Goal: Task Accomplishment & Management: Complete application form

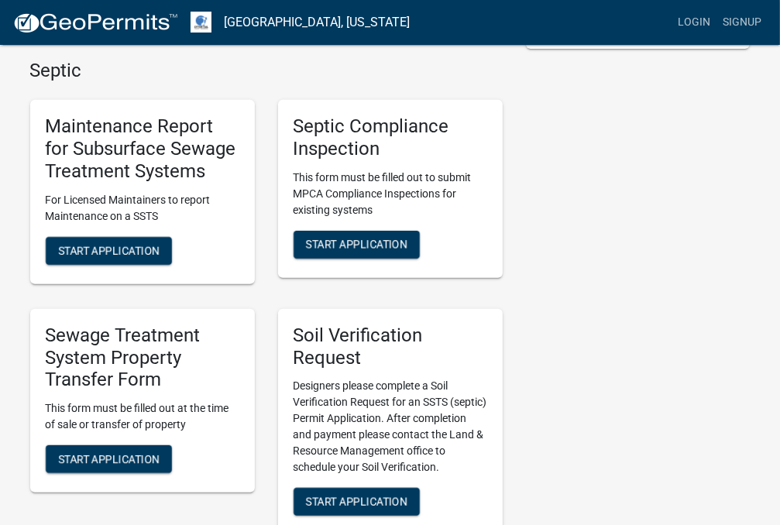
scroll to position [552, 0]
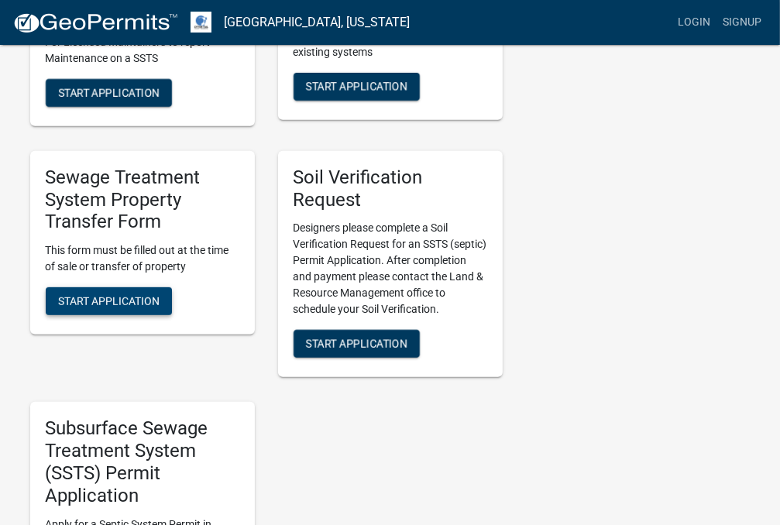
click at [121, 307] on span "Start Application" at bounding box center [108, 301] width 101 height 12
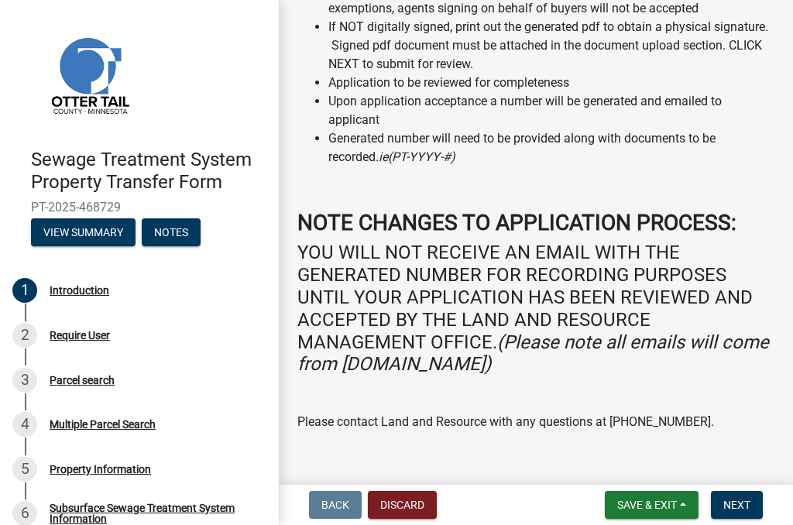
scroll to position [335, 0]
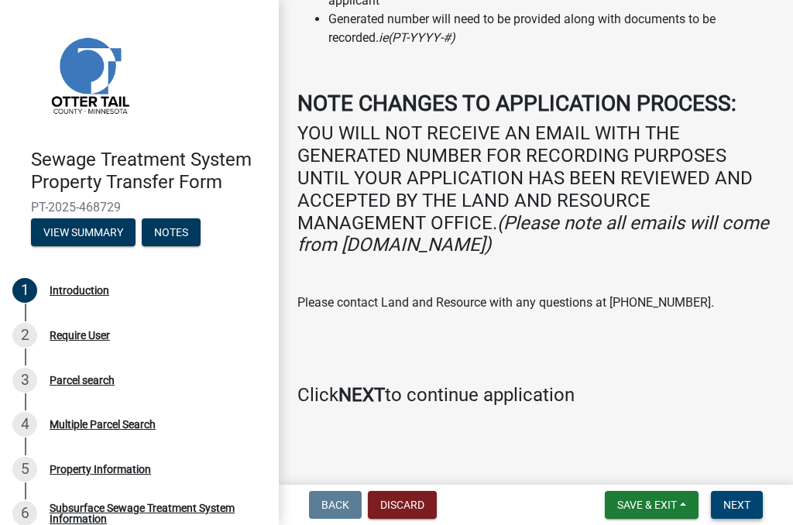
click at [747, 502] on span "Next" at bounding box center [737, 505] width 27 height 12
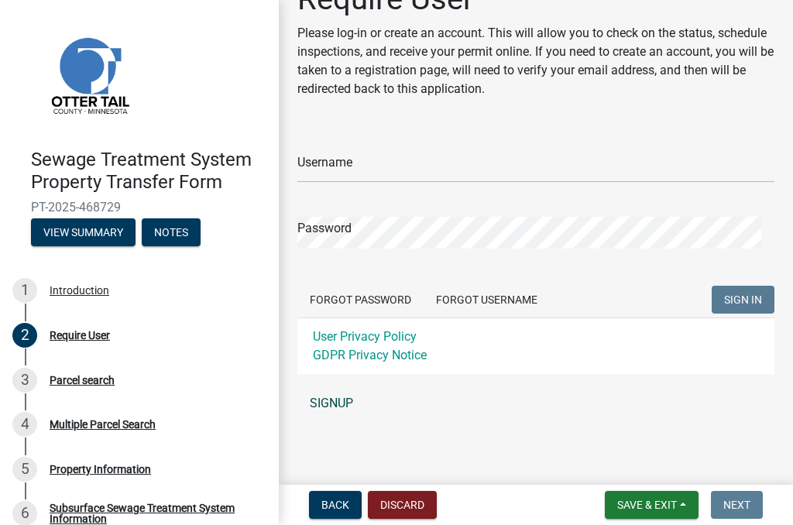
scroll to position [0, 0]
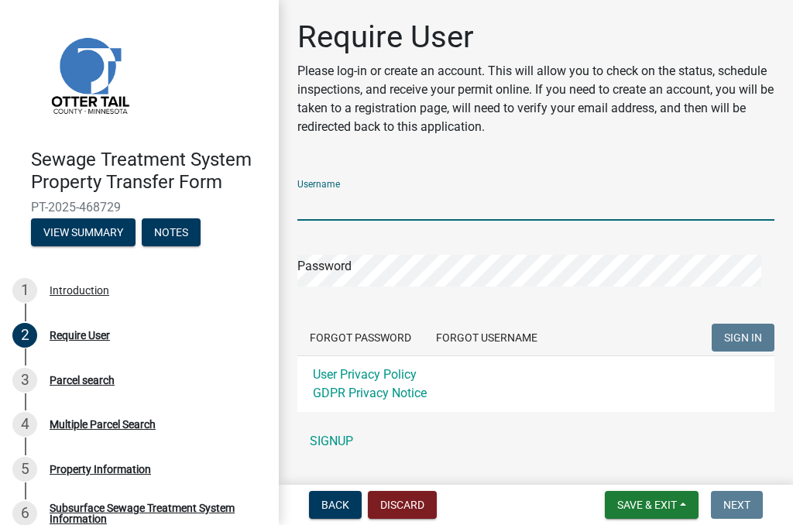
click at [315, 198] on input "Username" at bounding box center [535, 205] width 477 height 32
type input "saakre"
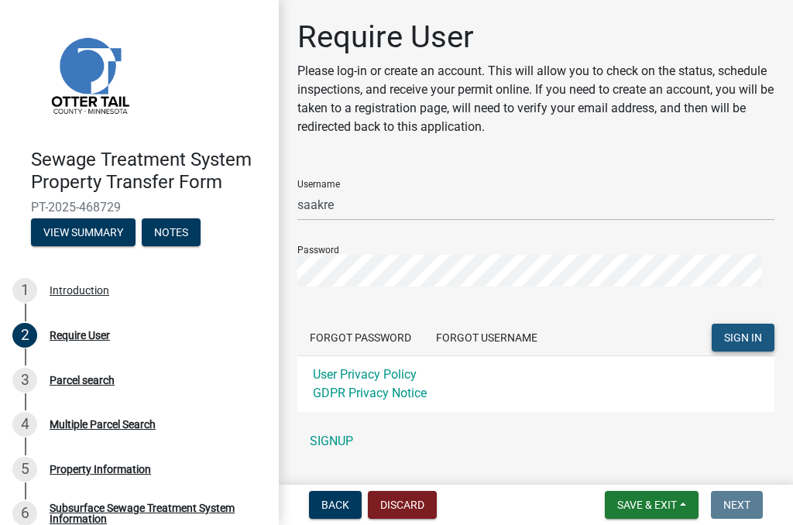
click at [724, 334] on span "SIGN IN" at bounding box center [743, 338] width 38 height 12
click at [737, 332] on span "SIGN IN" at bounding box center [743, 338] width 38 height 12
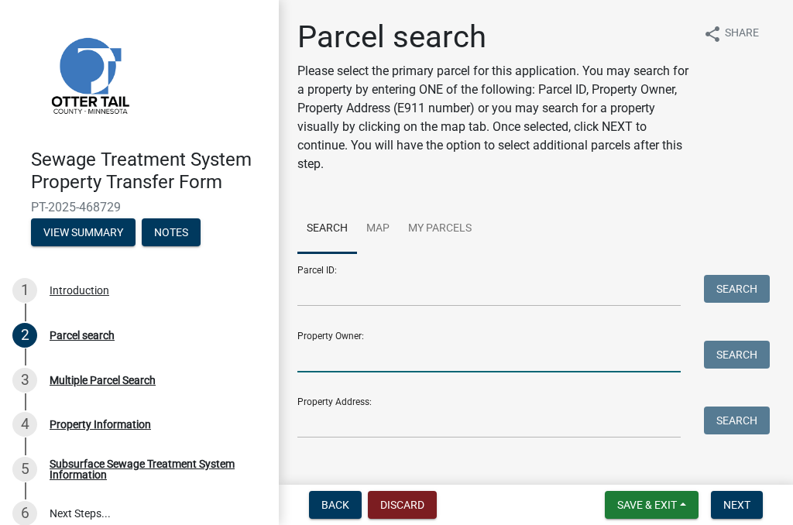
click at [307, 351] on input "Property Owner:" at bounding box center [488, 357] width 383 height 32
type input "[PERSON_NAME]"
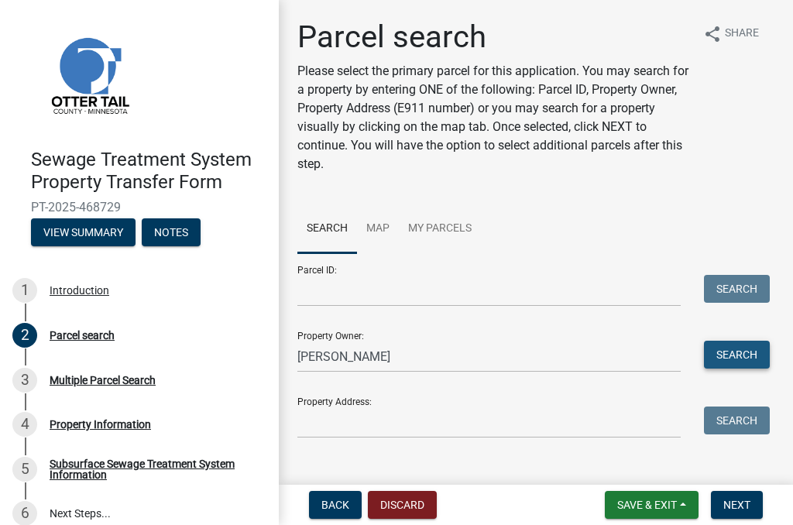
click at [717, 350] on button "Search" at bounding box center [737, 355] width 66 height 28
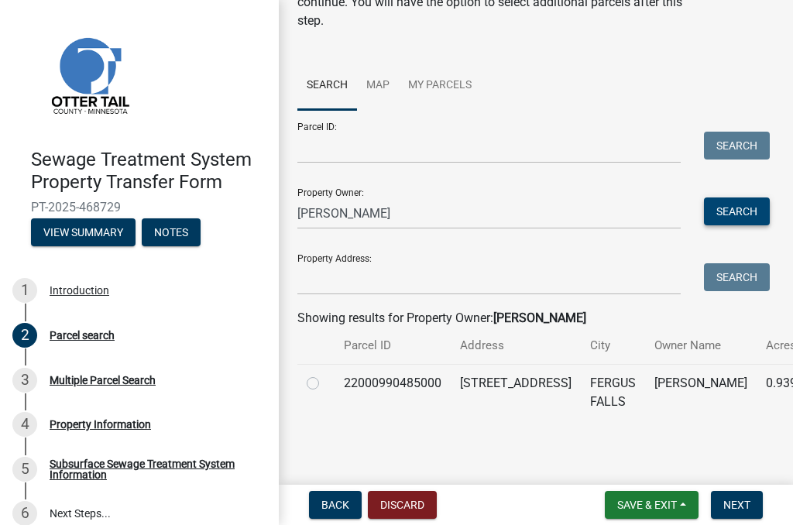
scroll to position [181, 0]
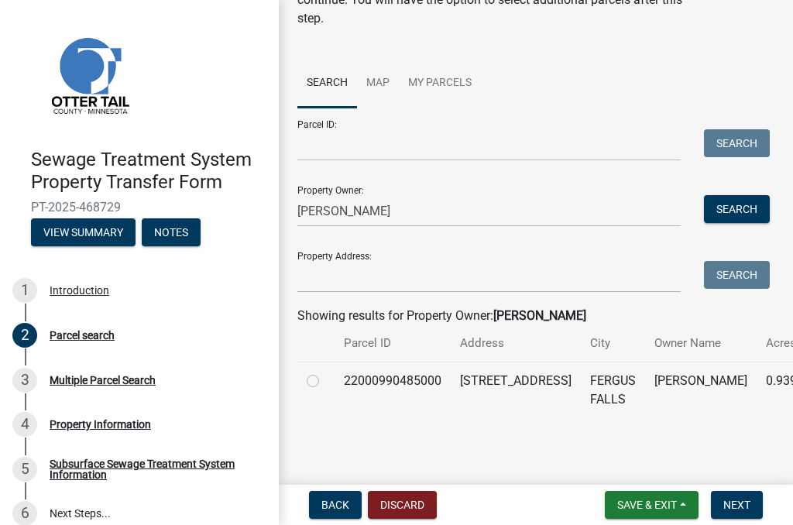
click at [325, 372] on label at bounding box center [325, 372] width 0 height 0
click at [325, 372] on input "radio" at bounding box center [330, 377] width 10 height 10
radio input "true"
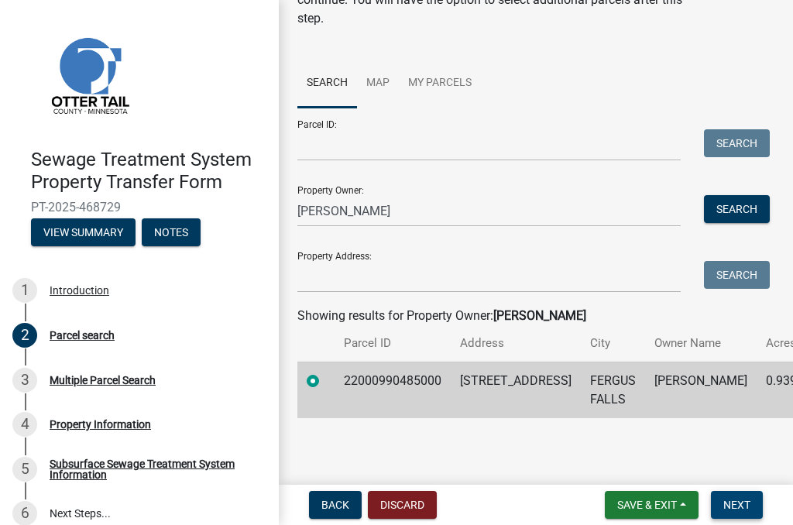
click at [734, 497] on button "Next" at bounding box center [737, 505] width 52 height 28
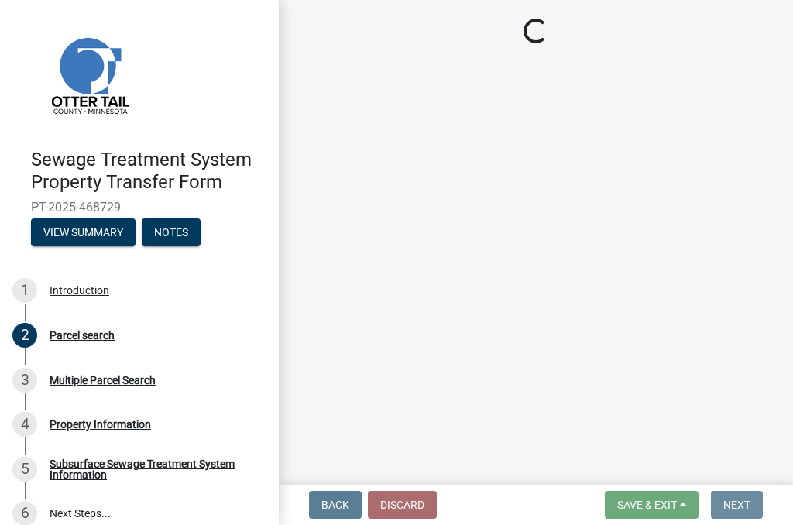
scroll to position [0, 0]
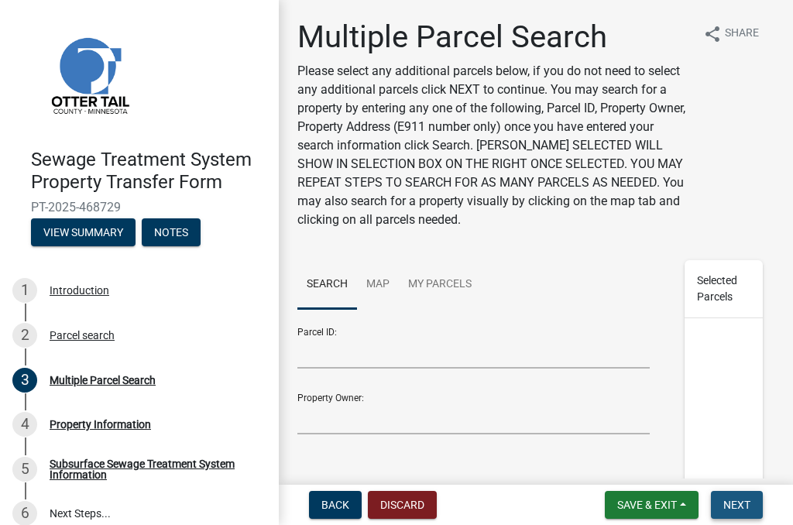
click at [741, 499] on span "Next" at bounding box center [737, 505] width 27 height 12
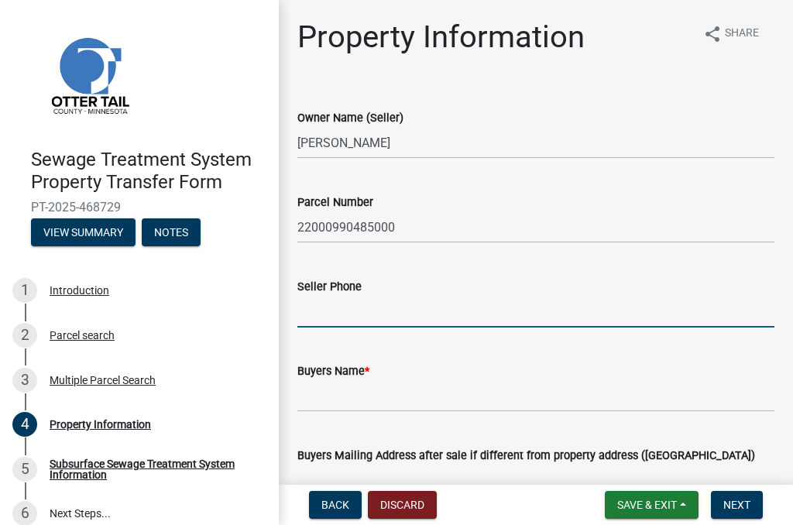
click at [315, 313] on input "Seller Phone" at bounding box center [535, 312] width 477 height 32
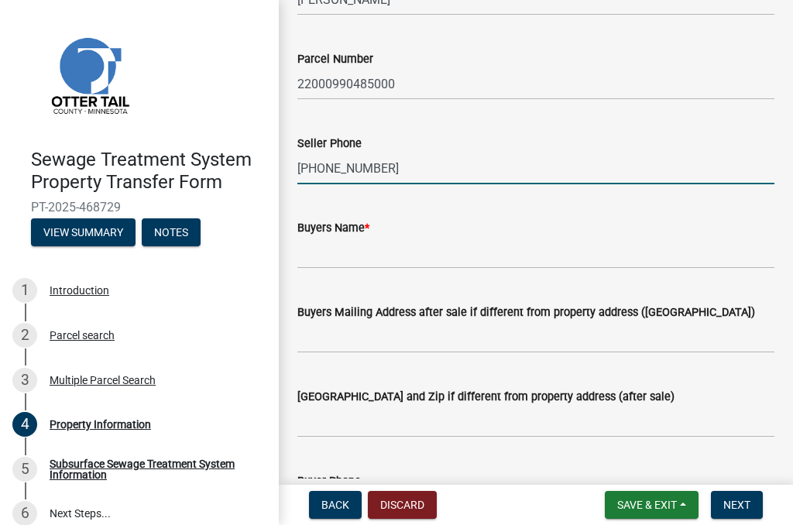
scroll to position [431, 0]
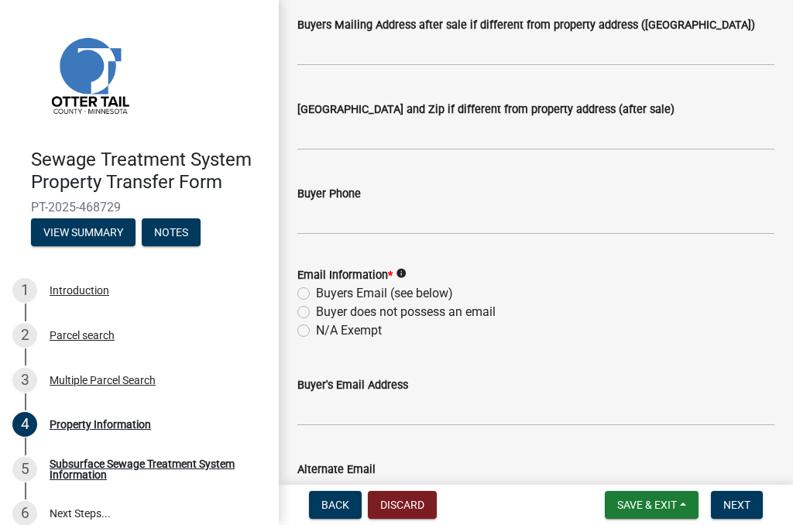
type input "[PHONE_NUMBER]"
click at [316, 330] on label "N/A Exempt" at bounding box center [349, 331] width 66 height 19
click at [316, 330] on input "N/A Exempt" at bounding box center [321, 327] width 10 height 10
radio input "true"
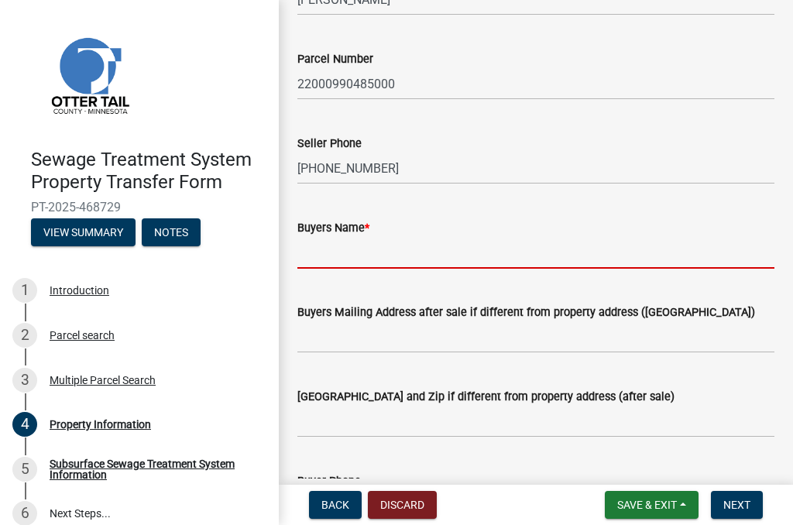
drag, startPoint x: 306, startPoint y: 249, endPoint x: 312, endPoint y: 256, distance: 9.3
click at [307, 250] on input "Buyers Name *" at bounding box center [535, 253] width 477 height 32
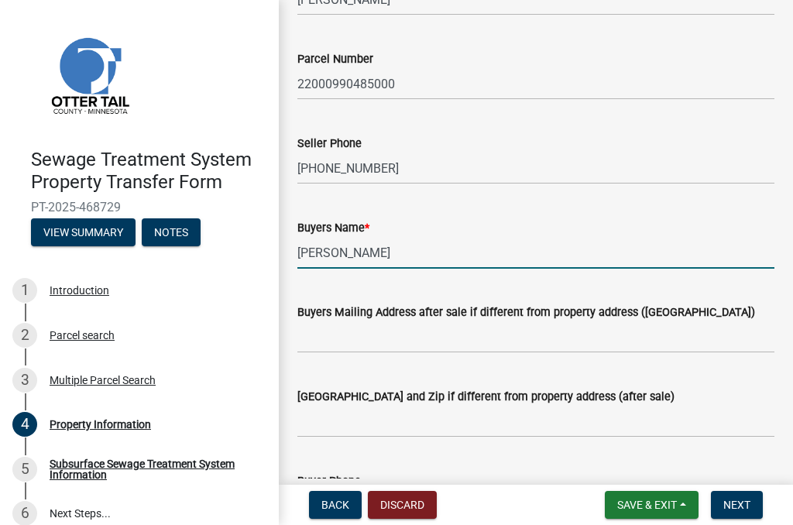
type input "[PERSON_NAME]"
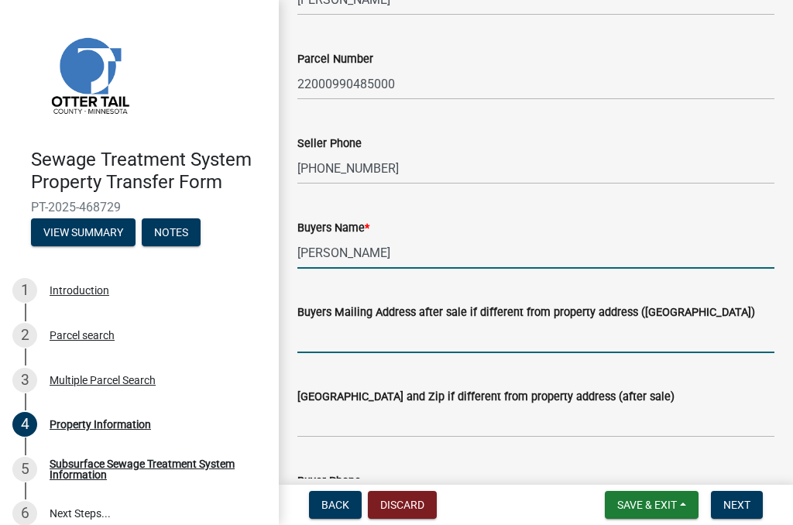
click at [328, 336] on input "Buyers Mailing Address after sale if different from property address ([GEOGRAPH…" at bounding box center [535, 338] width 477 height 32
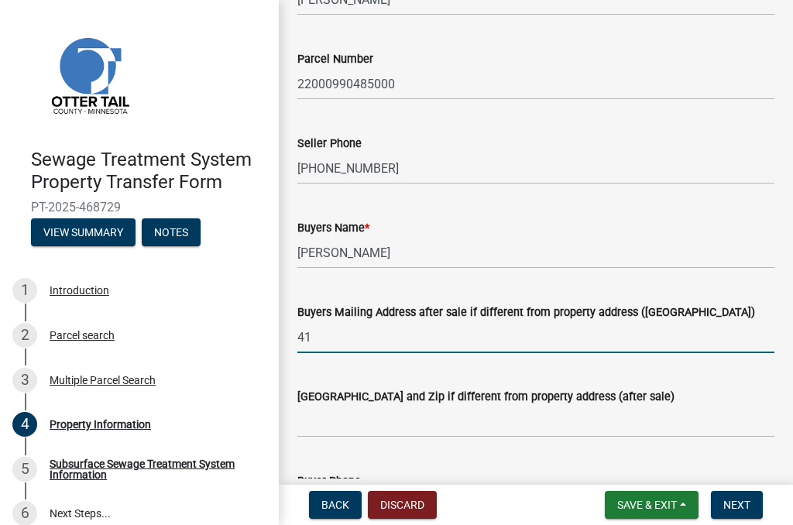
type input "4"
type input "[STREET_ADDRESS]"
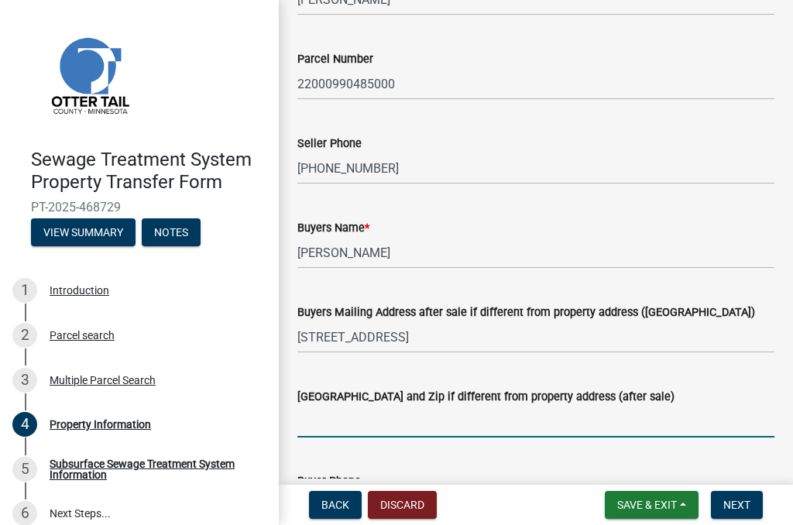
click at [314, 416] on input "[GEOGRAPHIC_DATA] and Zip if different from property address (after sale)" at bounding box center [535, 422] width 477 height 32
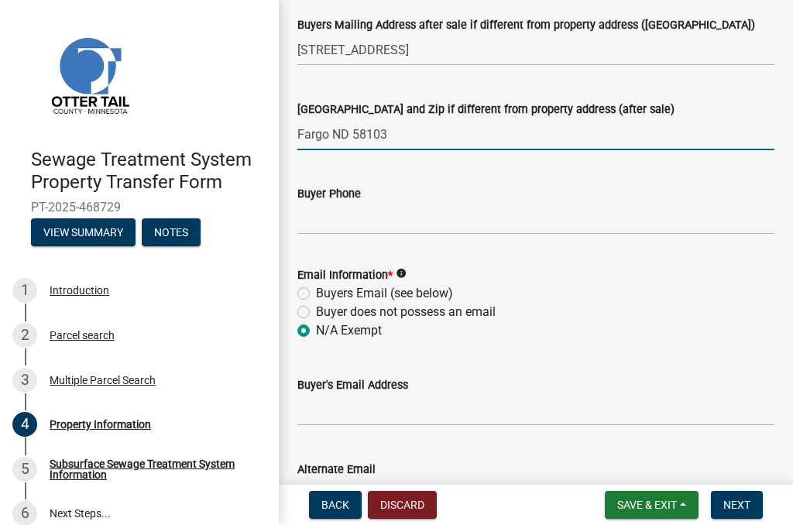
type input "Fargo ND 58103"
click at [312, 220] on input "Buyer Phone" at bounding box center [535, 219] width 477 height 32
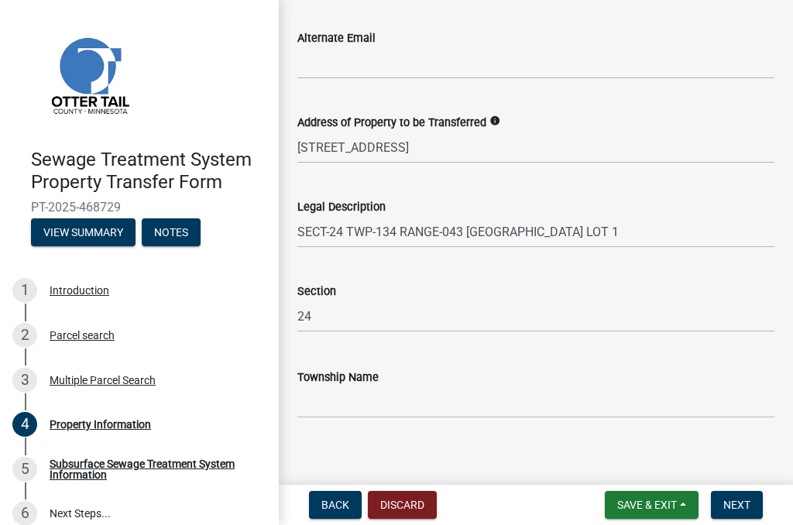
scroll to position [874, 0]
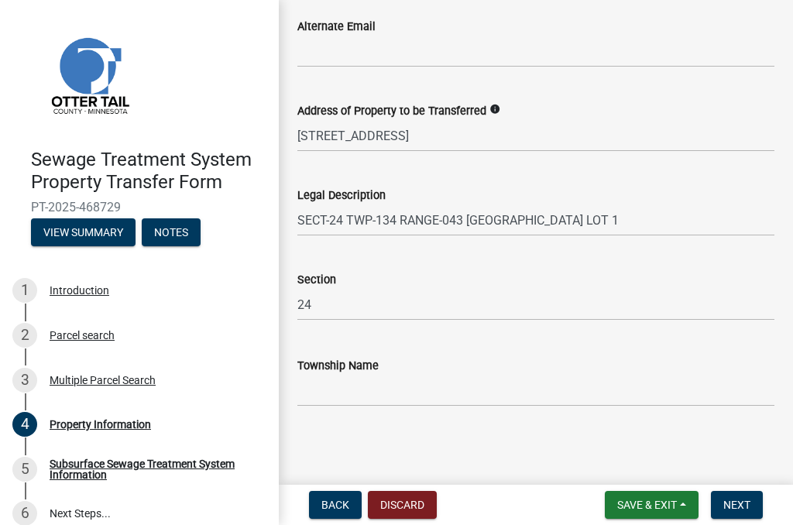
type input "[PHONE_NUMBER]"
click at [307, 386] on input "Township Name" at bounding box center [535, 391] width 477 height 32
type input "Amor"
click at [738, 496] on button "Next" at bounding box center [737, 505] width 52 height 28
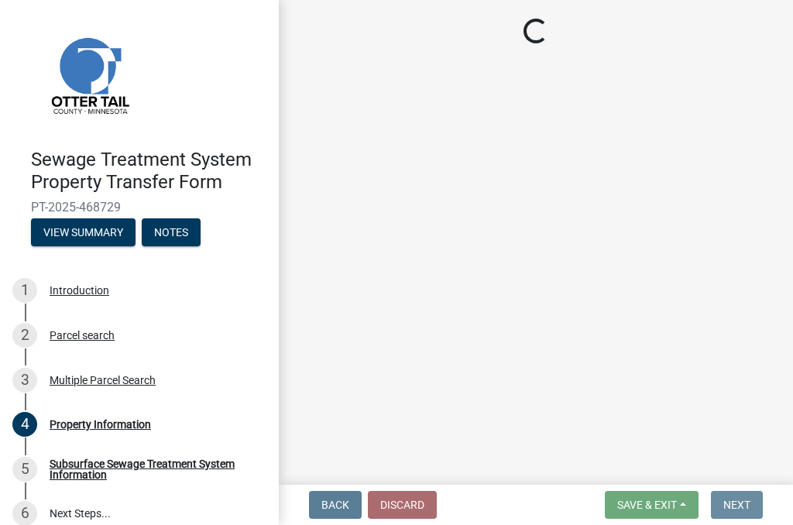
scroll to position [0, 0]
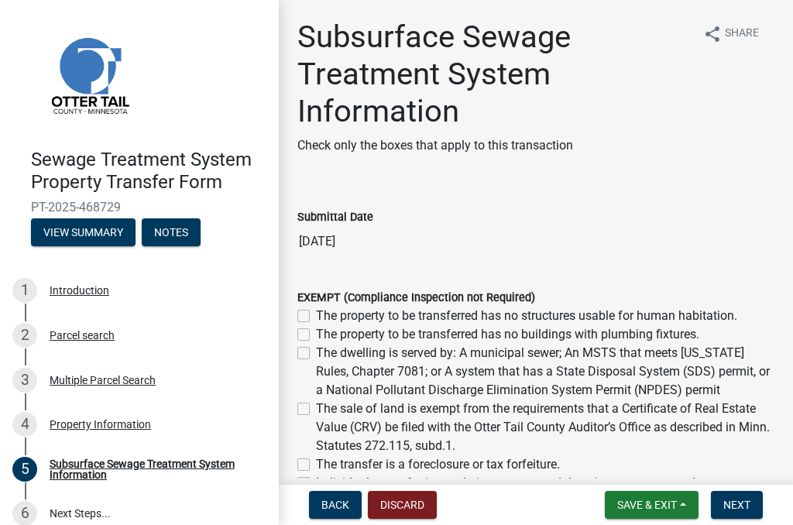
click at [316, 409] on label "The sale of land is exempt from the requirements that a Certificate of Real Est…" at bounding box center [545, 428] width 459 height 56
click at [316, 409] on input "The sale of land is exempt from the requirements that a Certificate of Real Est…" at bounding box center [321, 405] width 10 height 10
checkbox input "true"
checkbox input "false"
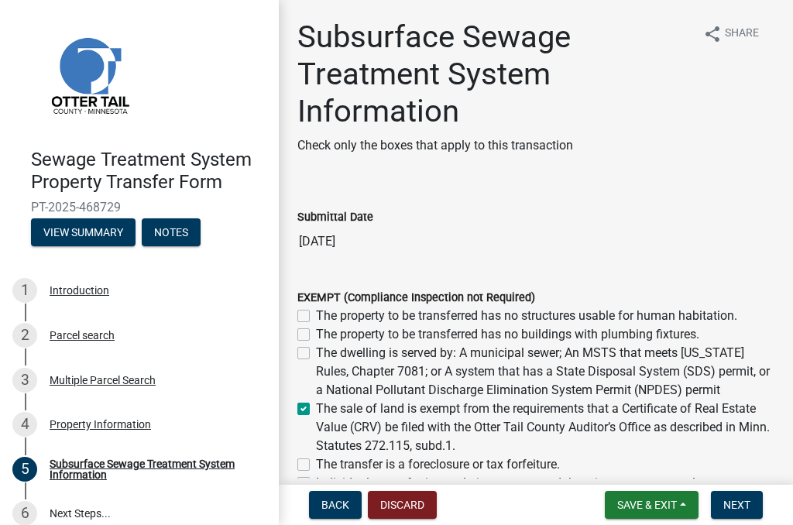
checkbox input "false"
checkbox input "true"
checkbox input "false"
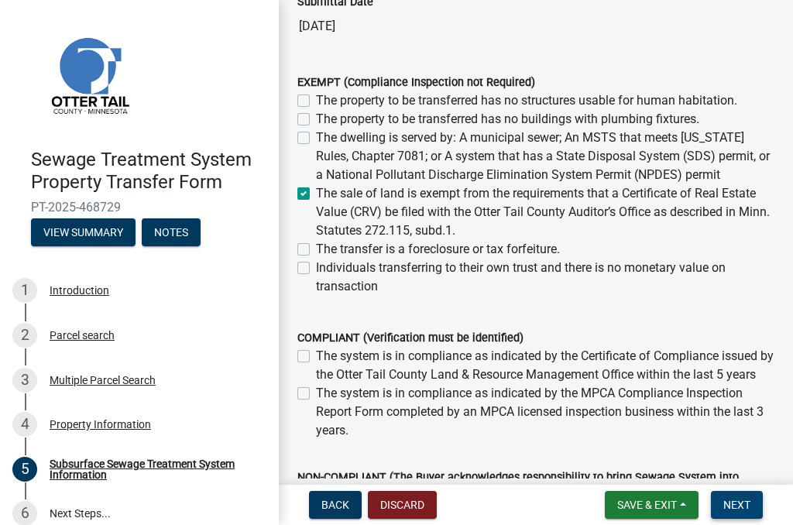
click at [735, 500] on span "Next" at bounding box center [737, 505] width 27 height 12
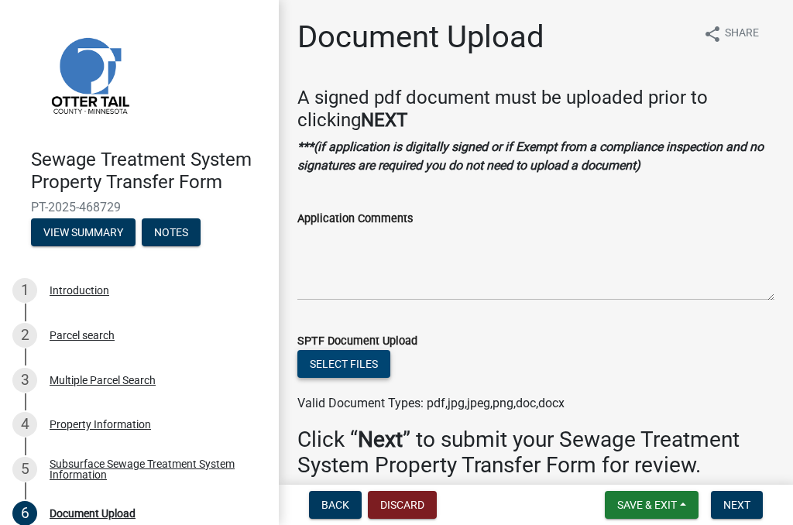
click at [335, 364] on button "Select files" at bounding box center [343, 364] width 93 height 28
click at [658, 502] on span "Save & Exit" at bounding box center [647, 505] width 60 height 12
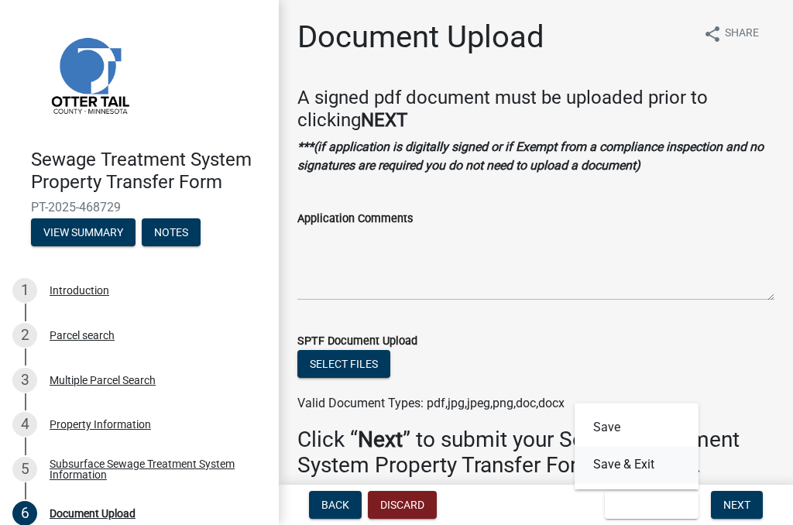
click at [617, 462] on button "Save & Exit" at bounding box center [637, 464] width 124 height 37
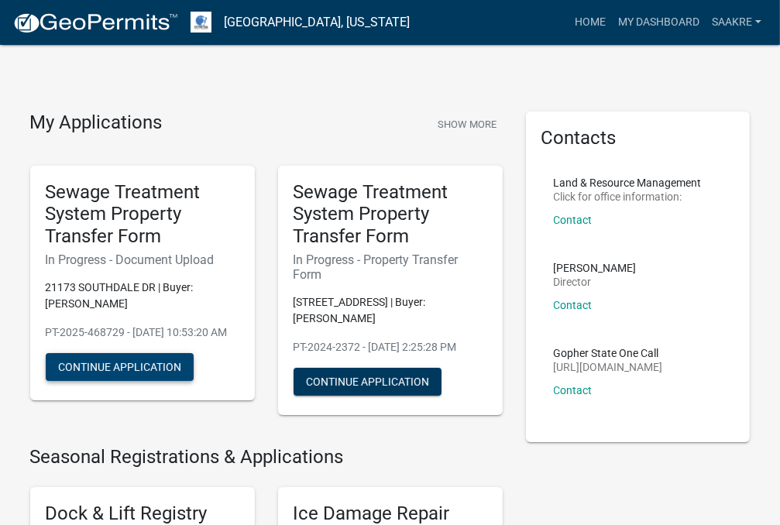
click at [151, 374] on button "Continue Application" at bounding box center [120, 367] width 148 height 28
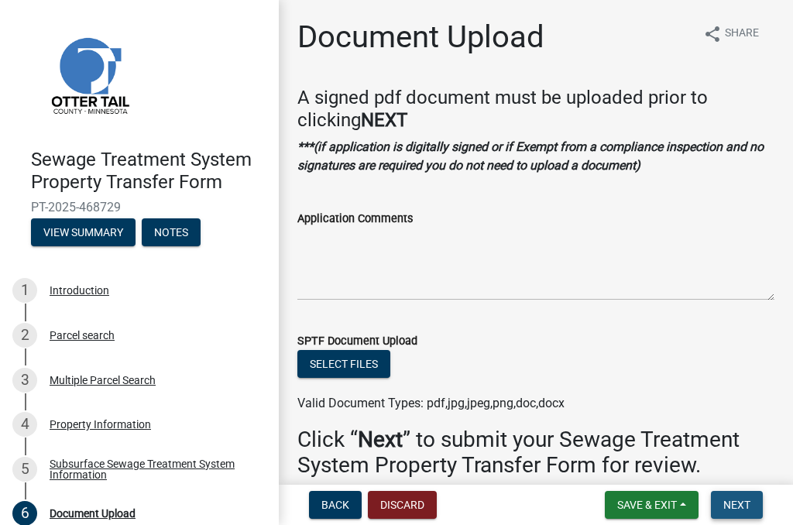
click at [731, 499] on span "Next" at bounding box center [737, 505] width 27 height 12
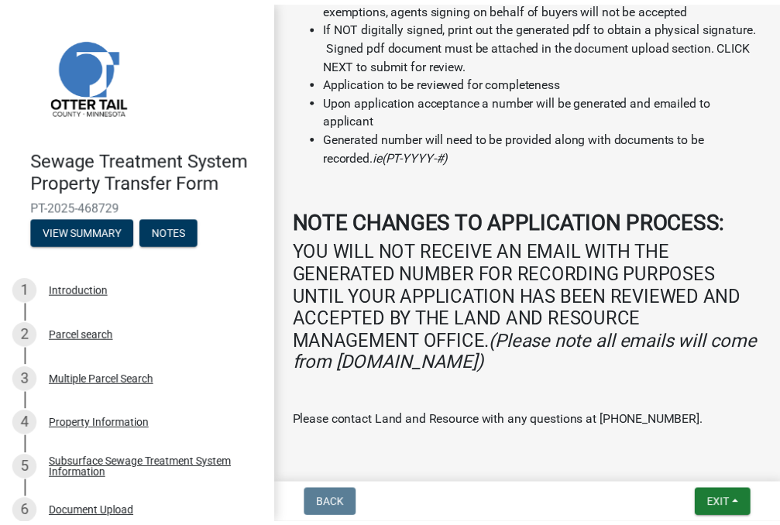
scroll to position [569, 0]
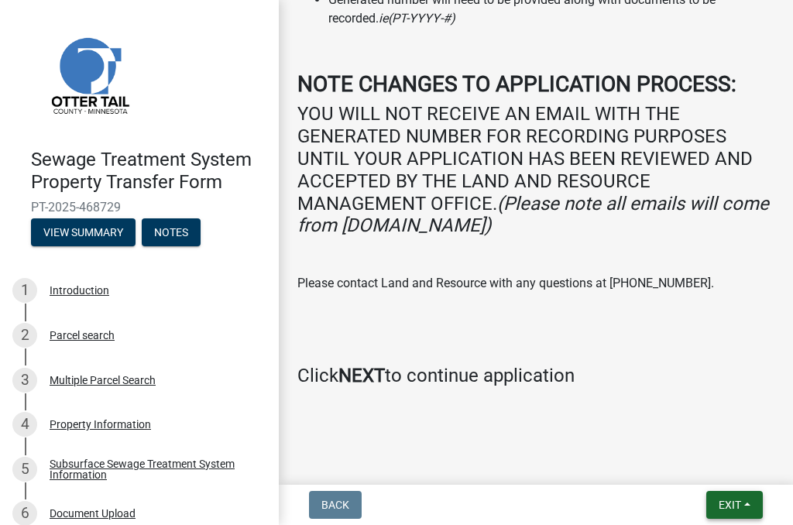
click at [728, 504] on span "Exit" at bounding box center [730, 505] width 22 height 12
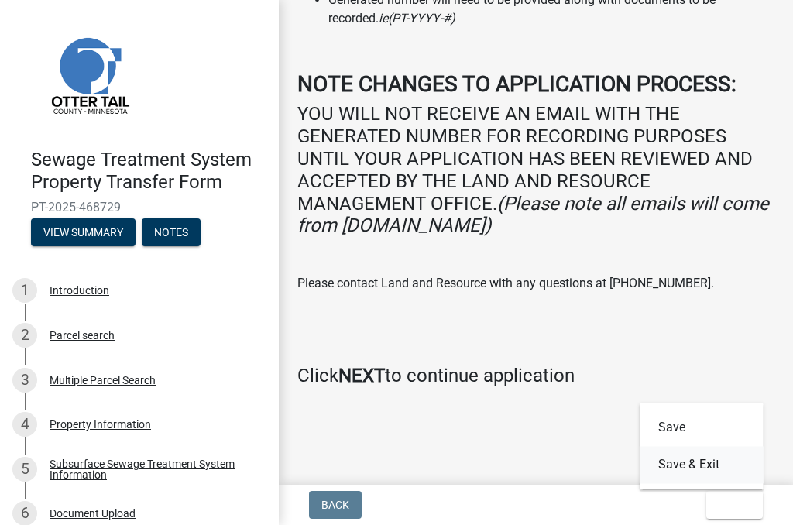
click at [687, 464] on button "Save & Exit" at bounding box center [702, 464] width 124 height 37
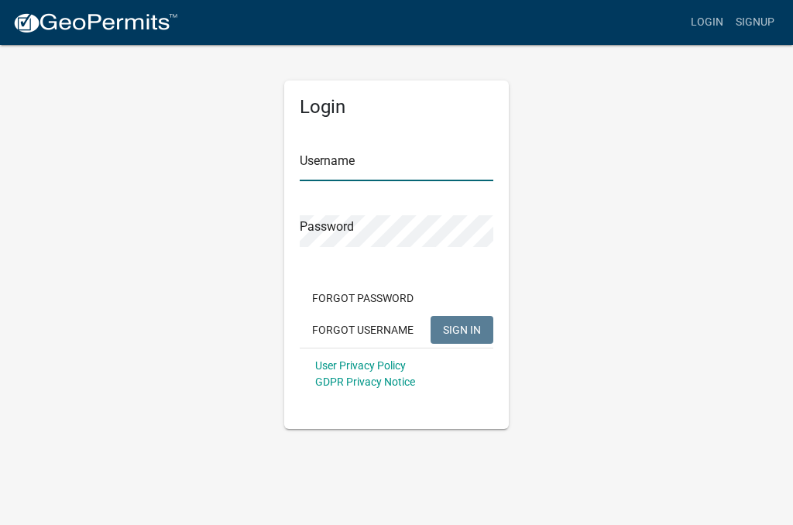
click at [307, 163] on input "Username" at bounding box center [397, 166] width 194 height 32
type input "saakre@stefansonlaw.com"
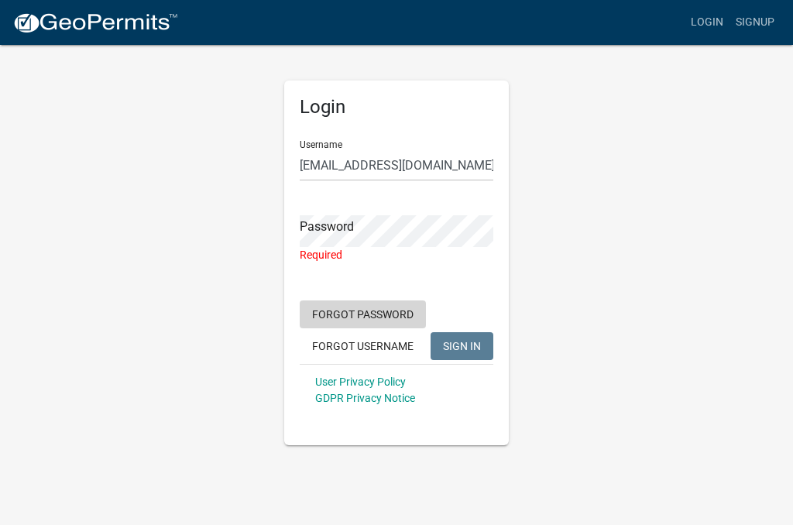
click at [349, 296] on form "Username saakre@stefansonlaw.com Password Required Forgot Password Forgot Usern…" at bounding box center [397, 272] width 194 height 288
click at [362, 315] on button "Forgot Password" at bounding box center [363, 315] width 126 height 28
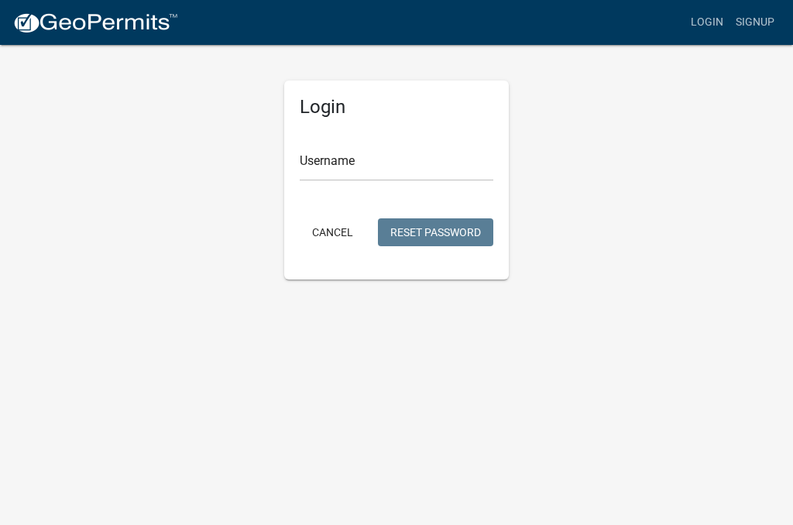
click at [363, 314] on body "Internet Explorer does NOT work with GeoPermits. Get a new browser for more sec…" at bounding box center [396, 262] width 793 height 525
